Goal: Complete application form

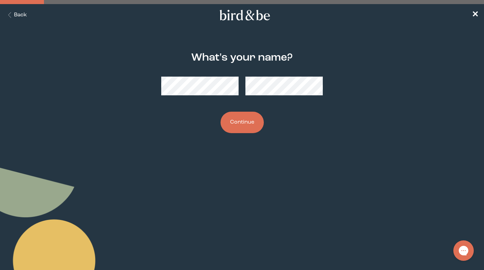
click at [245, 121] on button "Continue" at bounding box center [241, 122] width 43 height 21
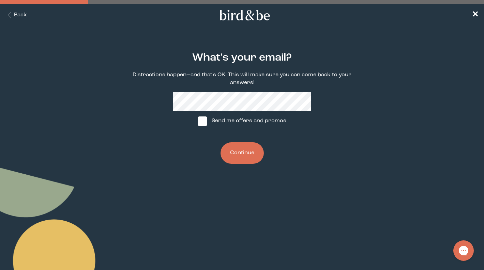
click at [206, 121] on span at bounding box center [203, 122] width 10 height 10
click at [198, 121] on input "Send me offers and promos" at bounding box center [197, 121] width 0 height 0
checkbox input "true"
click at [240, 146] on button "Continue" at bounding box center [241, 152] width 43 height 21
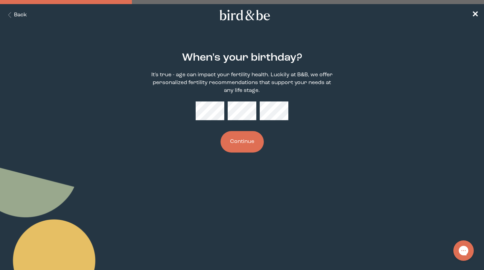
click at [243, 133] on button "Continue" at bounding box center [241, 141] width 43 height 21
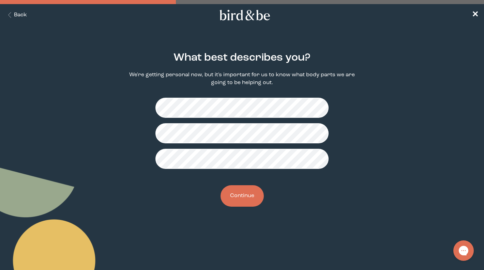
click at [242, 197] on button "Continue" at bounding box center [241, 195] width 43 height 21
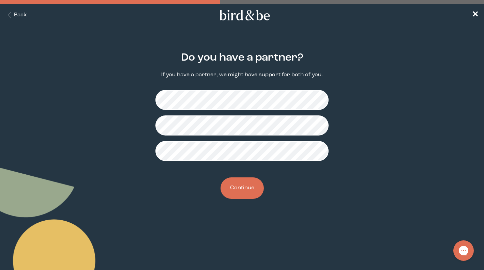
click at [238, 189] on button "Continue" at bounding box center [241, 187] width 43 height 21
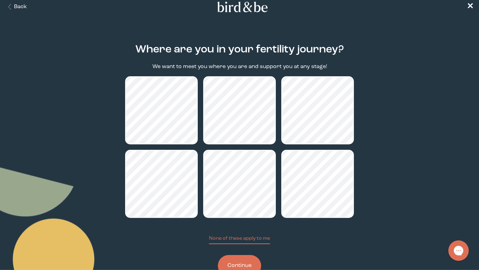
scroll to position [9, 0]
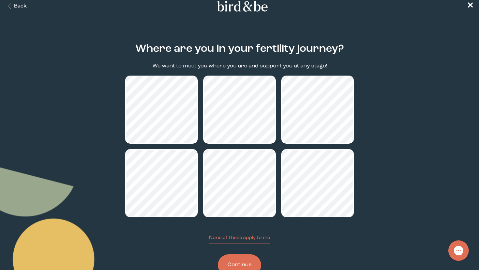
click at [245, 264] on button "Continue" at bounding box center [239, 264] width 43 height 21
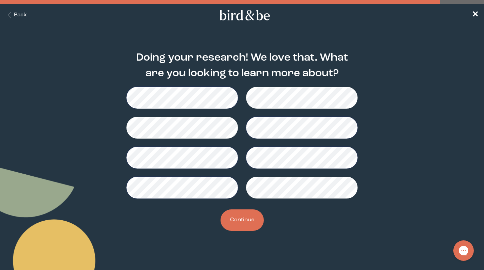
click at [247, 218] on button "Continue" at bounding box center [241, 220] width 43 height 21
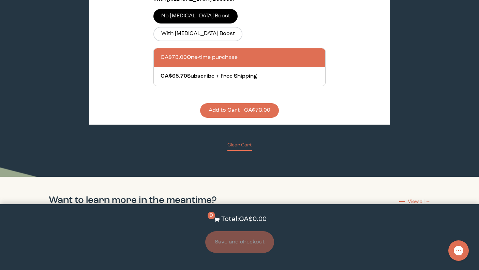
scroll to position [620, 0]
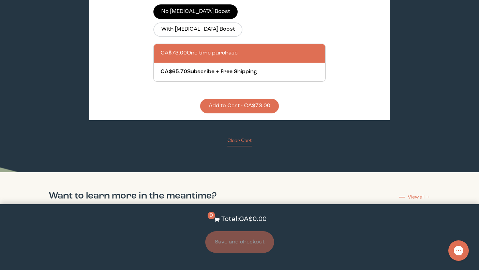
click at [241, 137] on button "Clear Cart" at bounding box center [239, 141] width 25 height 9
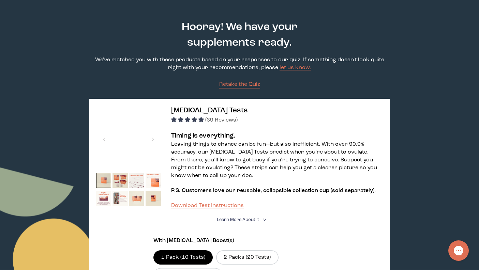
scroll to position [0, 0]
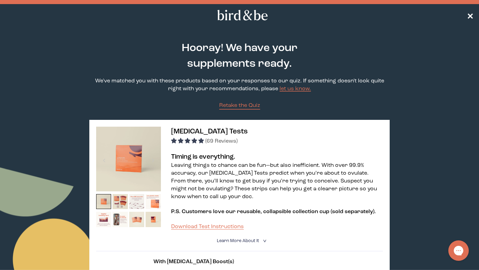
click at [469, 14] on span "✕" at bounding box center [469, 15] width 7 height 8
